Goal: Information Seeking & Learning: Find specific page/section

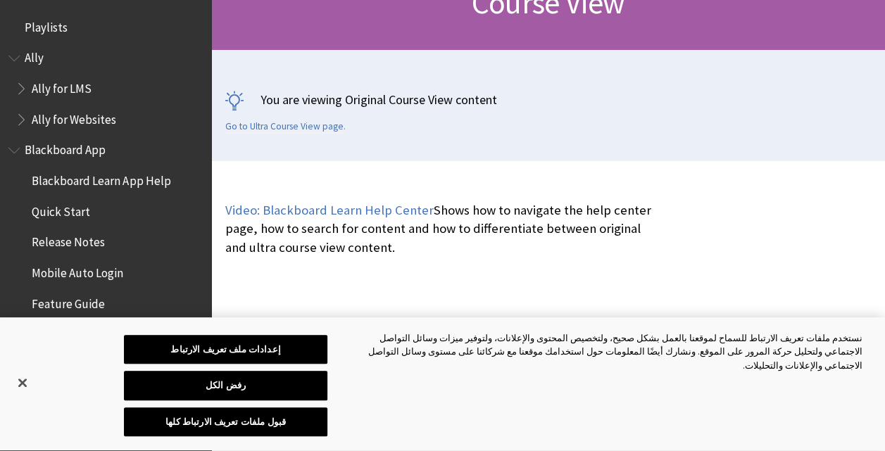
scroll to position [1664, 0]
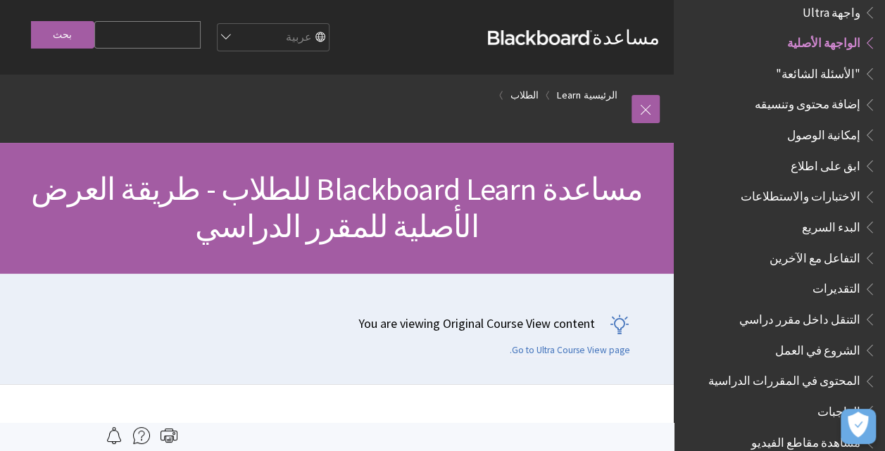
click at [835, 62] on span ""الأسئلة الشائعة"" at bounding box center [818, 70] width 85 height 19
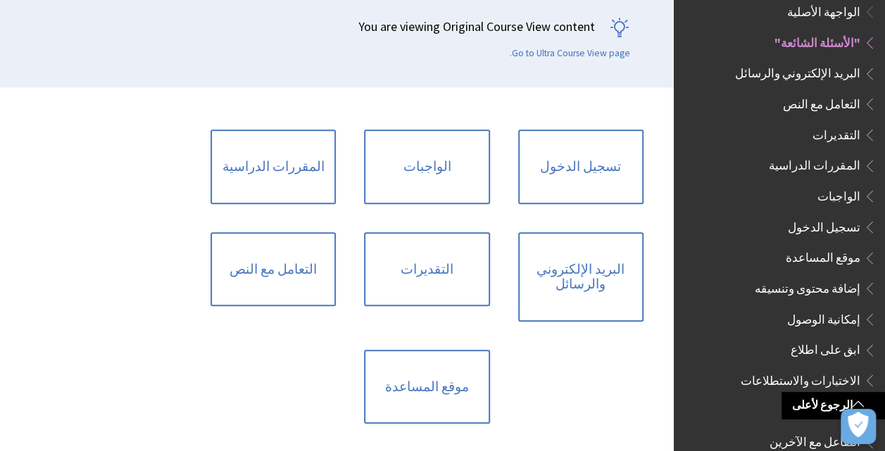
scroll to position [282, 0]
